Goal: Task Accomplishment & Management: Use online tool/utility

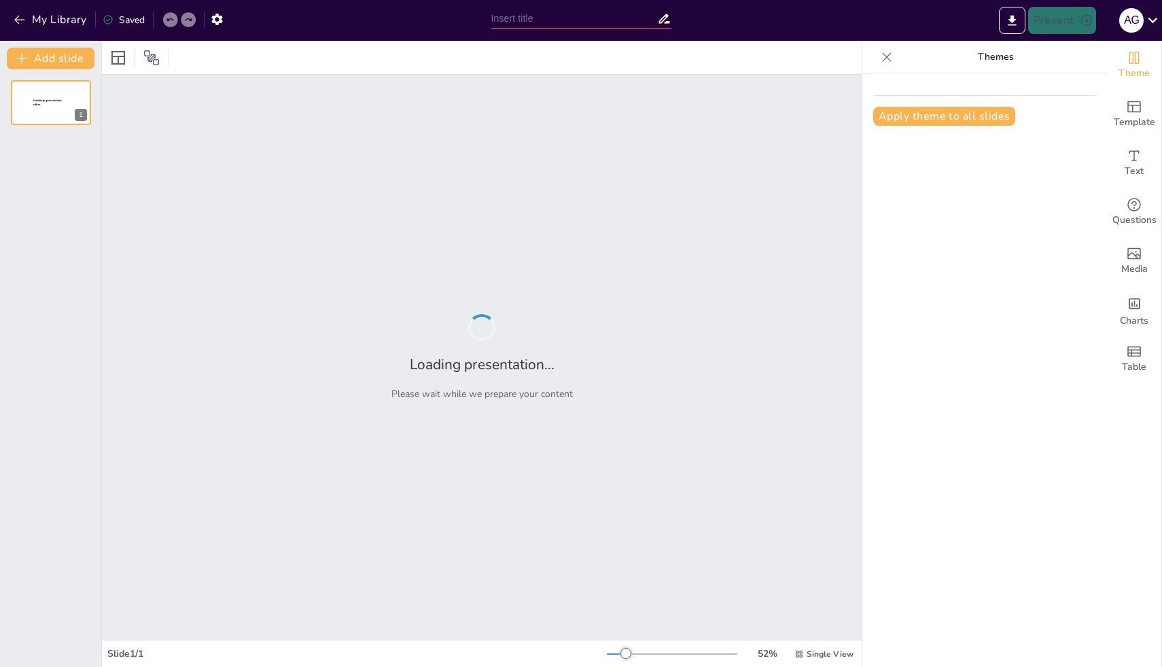
type input "Редизайн упаковки: Стратегия и цели"
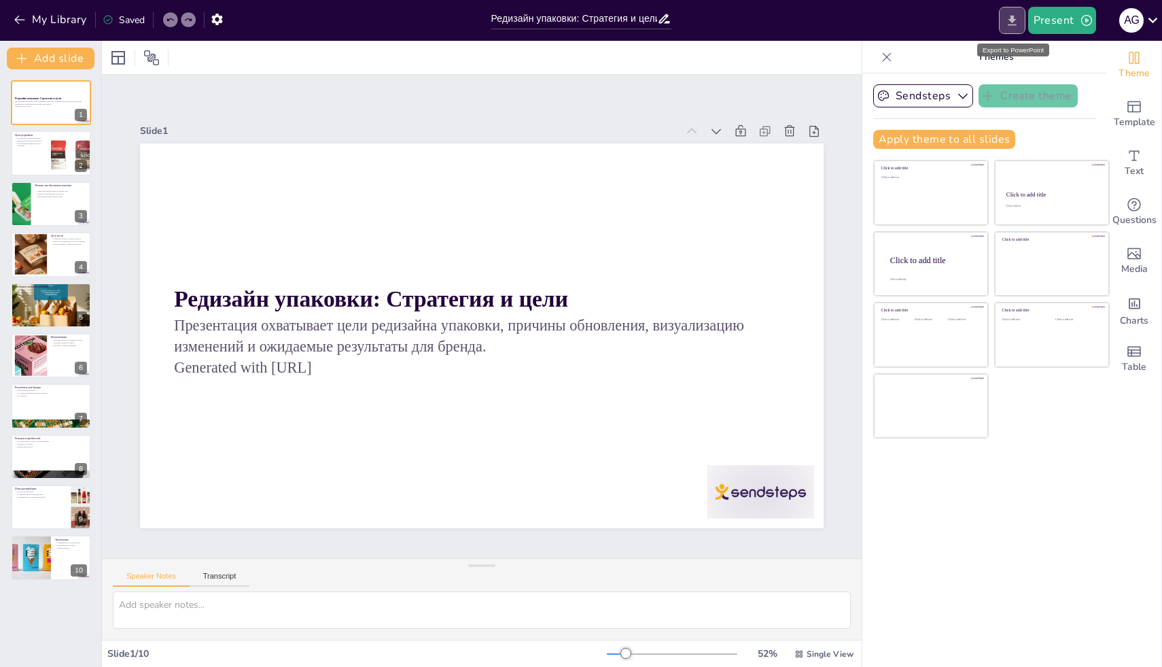
click at [1012, 18] on icon "Export to PowerPoint" at bounding box center [1012, 20] width 8 height 10
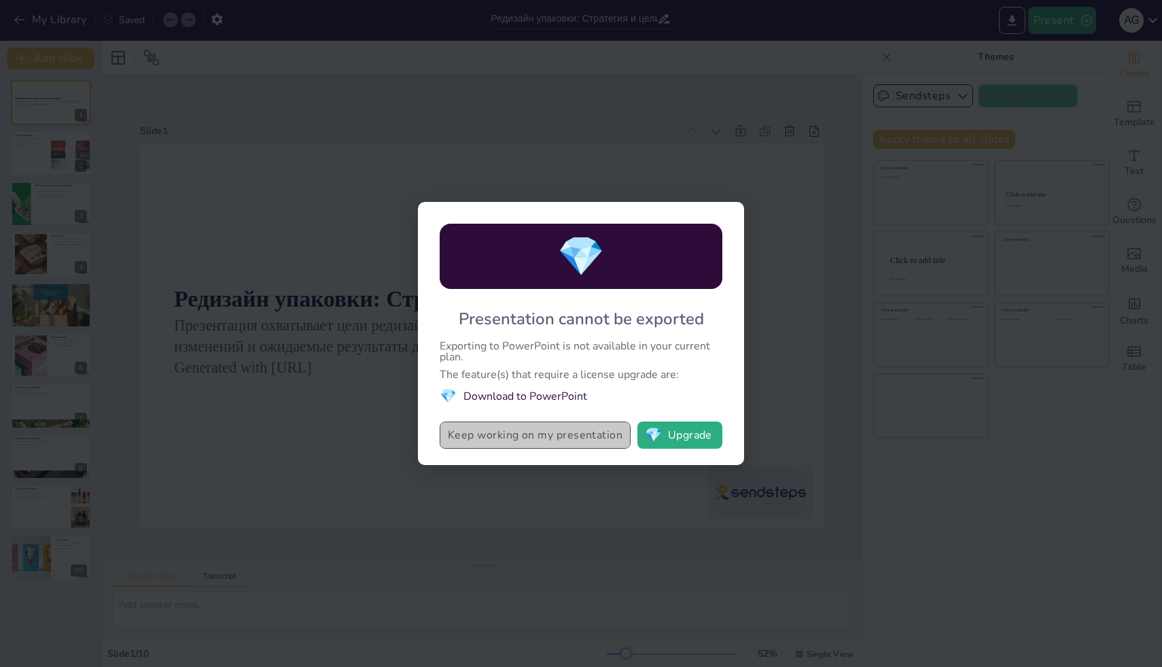
click at [543, 438] on button "Keep working on my presentation" at bounding box center [535, 434] width 191 height 27
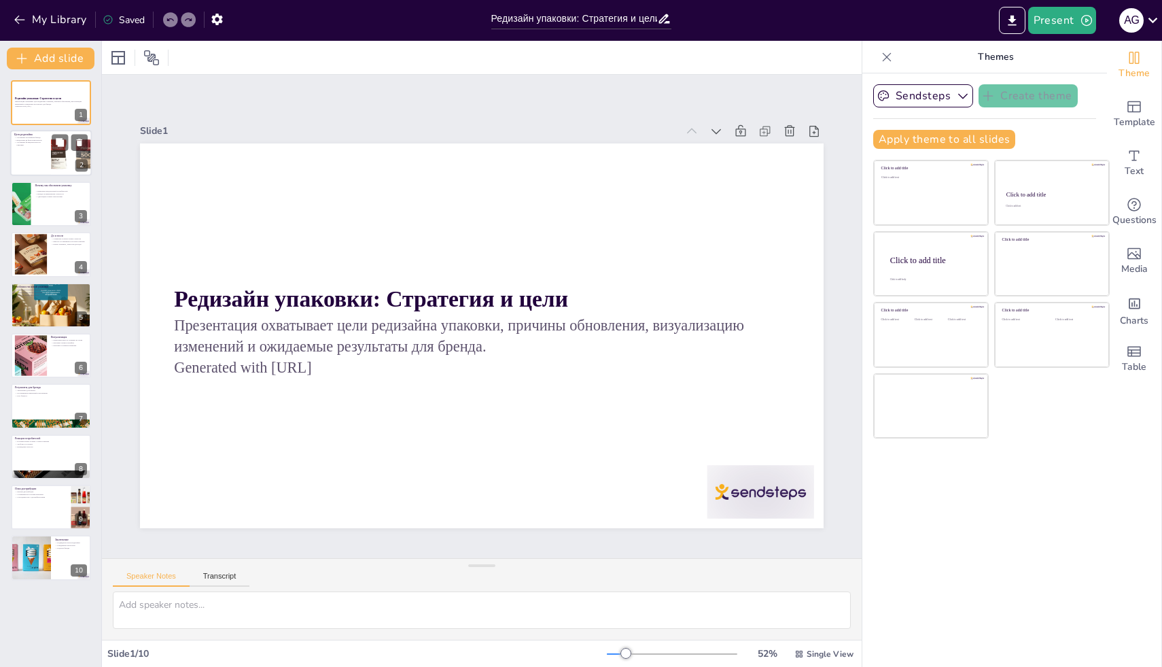
click at [51, 151] on div at bounding box center [71, 153] width 73 height 46
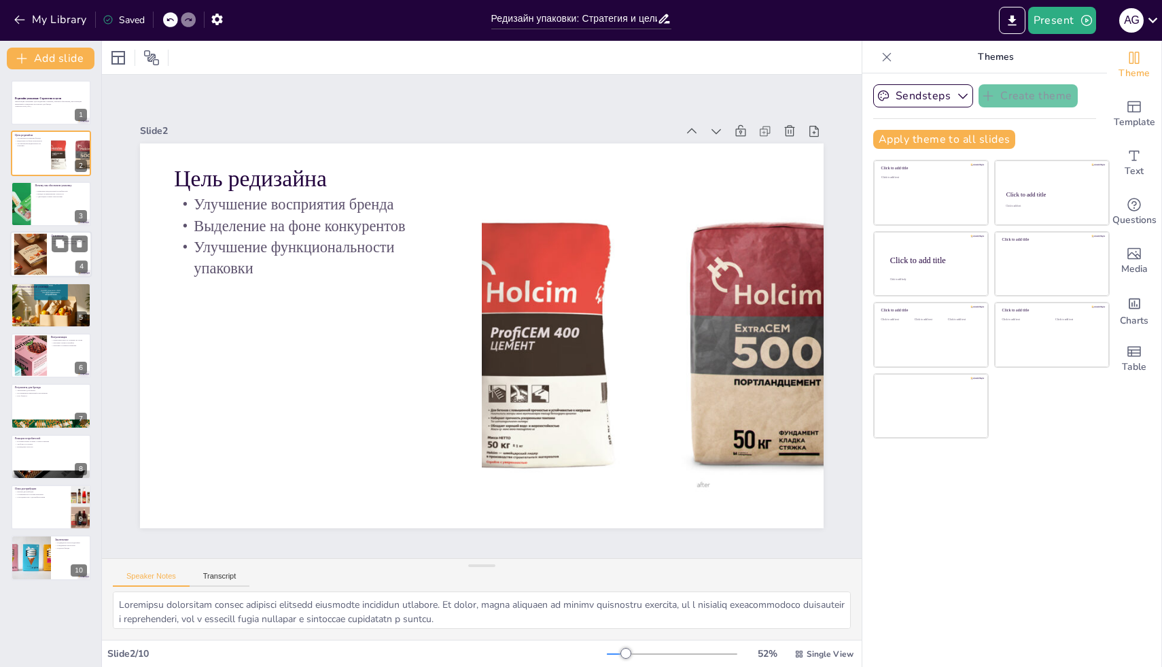
click at [50, 247] on div at bounding box center [51, 254] width 82 height 46
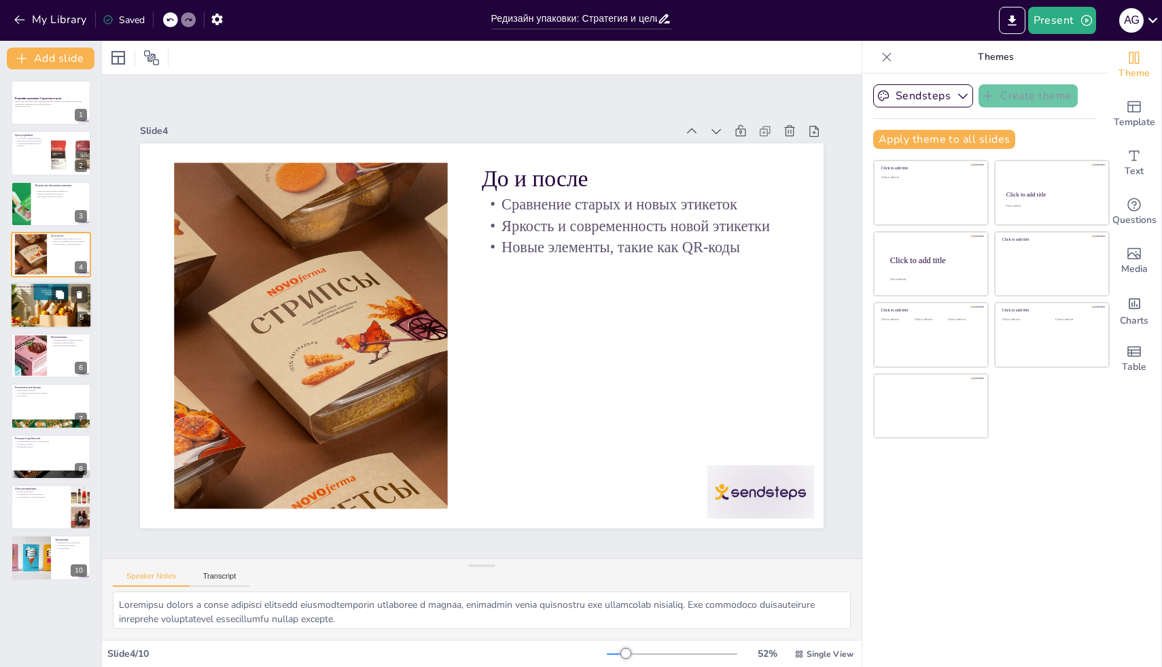
click at [51, 315] on div at bounding box center [51, 305] width 82 height 54
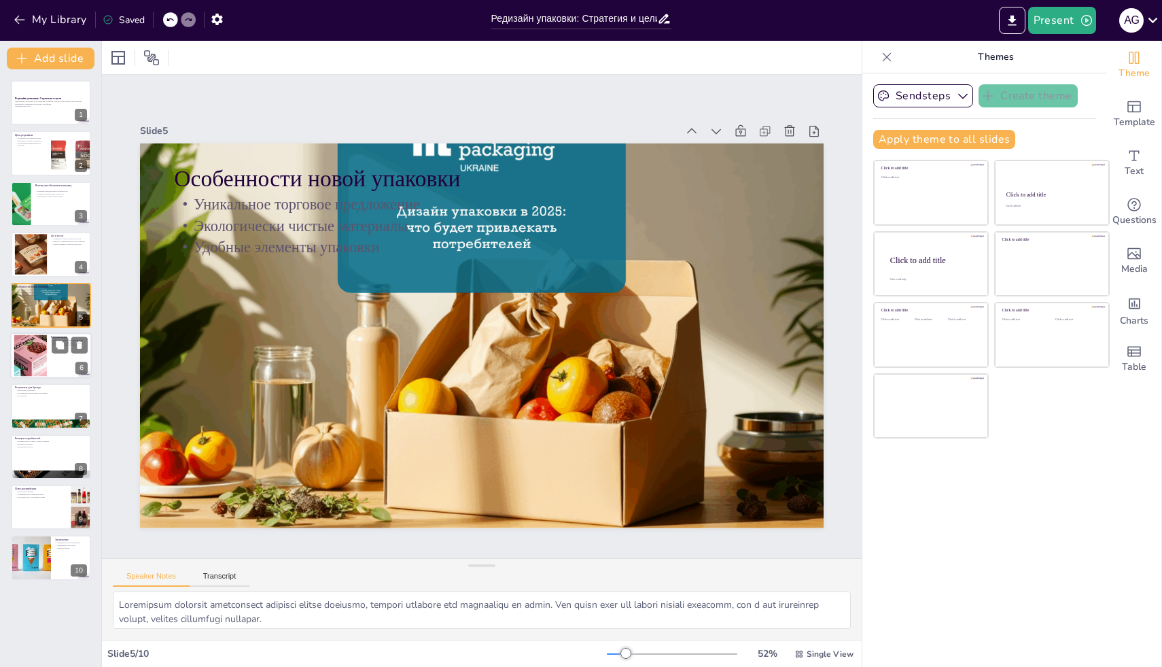
click at [67, 357] on div at bounding box center [51, 355] width 82 height 46
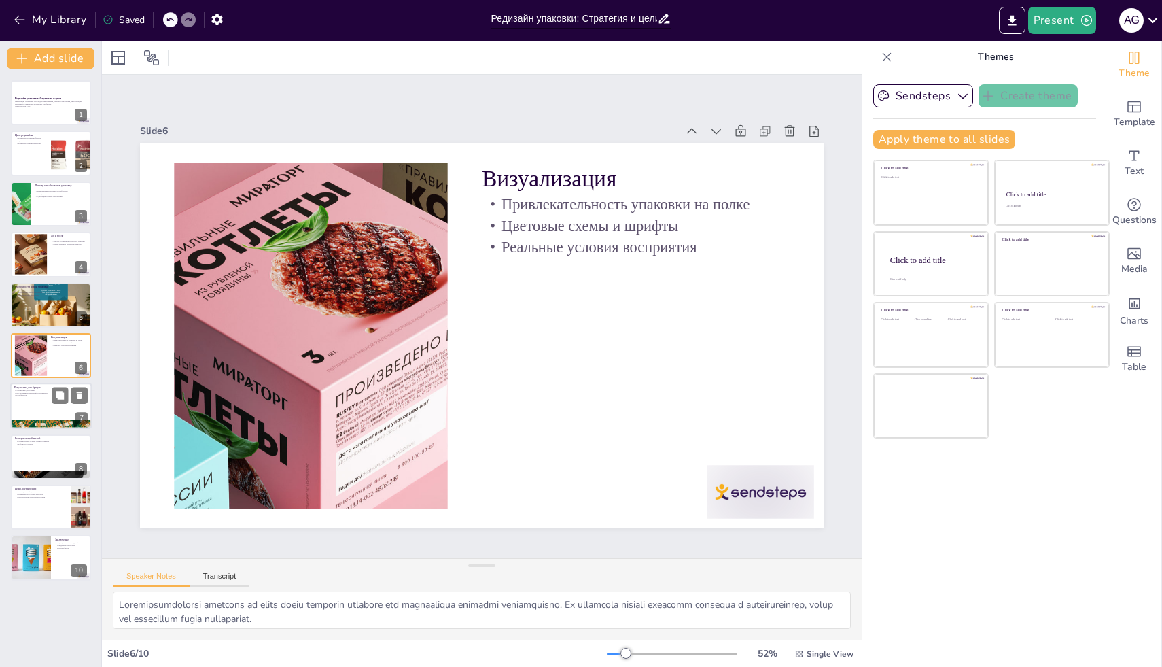
click at [65, 421] on div at bounding box center [51, 424] width 82 height 54
type textarea "Loremipsum dolo sitam consecte adipi el seddoei tempo incididun utlabore. Et do…"
